Goal: Find specific page/section: Find specific page/section

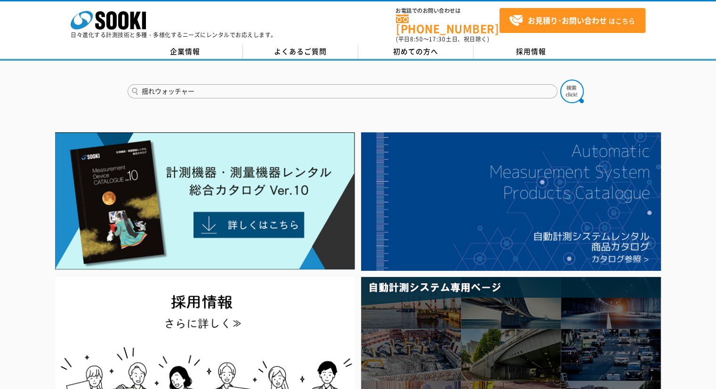
type input "揺れウォッチャー"
click at [560, 80] on button at bounding box center [572, 92] width 24 height 24
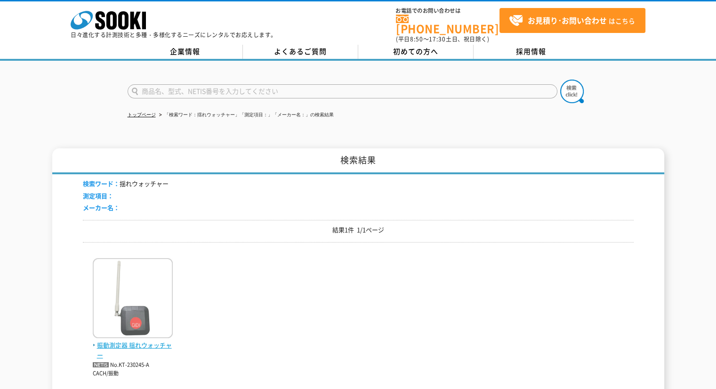
click at [139, 343] on span "振動測定器 揺れウォッチャー" at bounding box center [133, 350] width 80 height 20
